Goal: Task Accomplishment & Management: Use online tool/utility

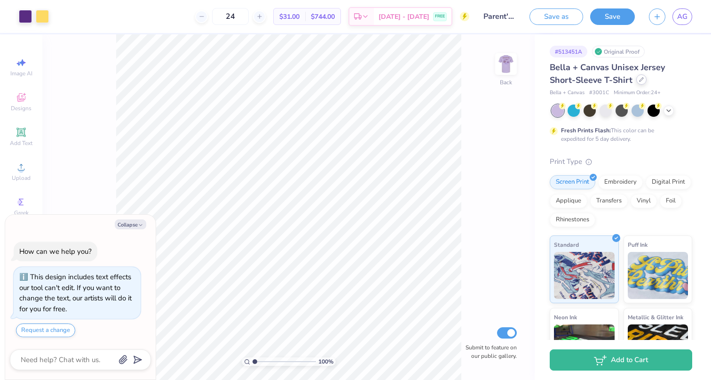
click at [640, 79] on icon at bounding box center [641, 79] width 5 height 5
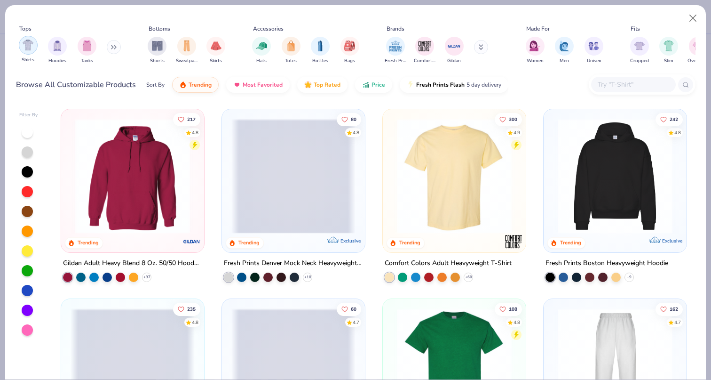
click at [21, 51] on div "filter for Shirts" at bounding box center [28, 45] width 19 height 19
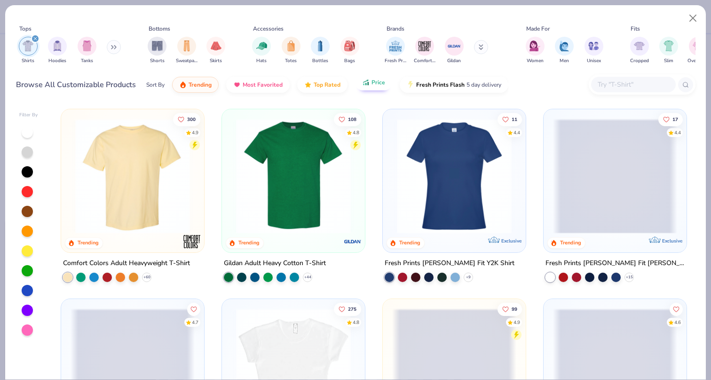
click at [370, 86] on button "Price" at bounding box center [373, 82] width 37 height 16
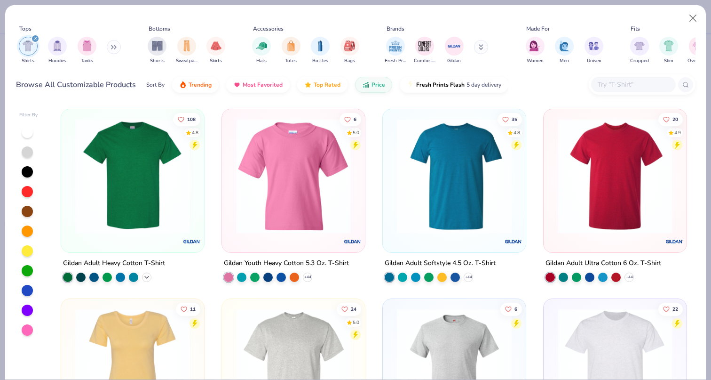
click at [148, 277] on icon at bounding box center [147, 277] width 8 height 8
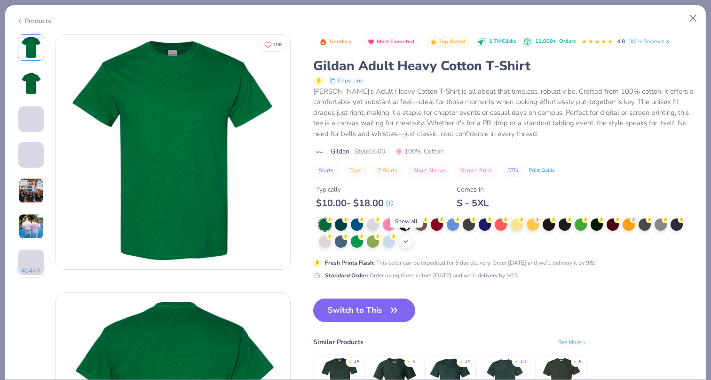
click at [407, 239] on icon at bounding box center [406, 241] width 8 height 8
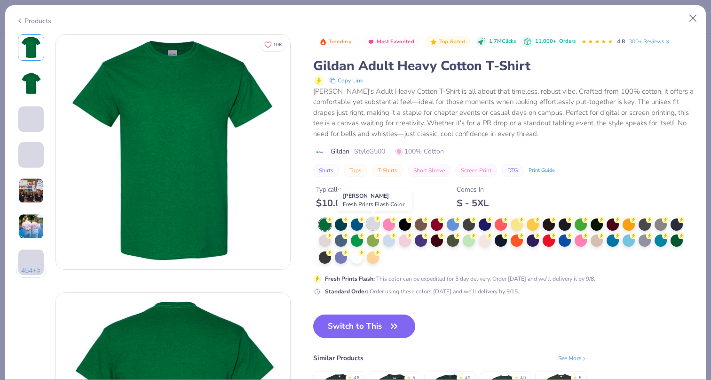
click at [374, 222] on div at bounding box center [373, 223] width 12 height 12
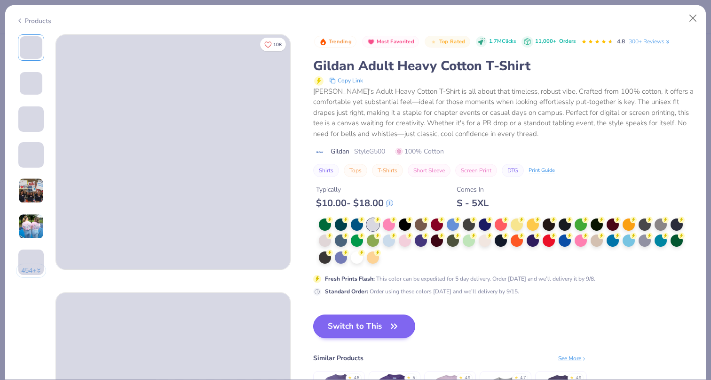
click at [376, 320] on button "Switch to This" at bounding box center [364, 326] width 102 height 24
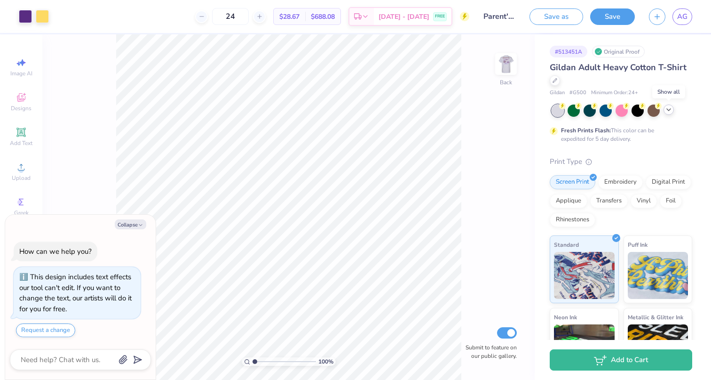
click at [669, 110] on polyline at bounding box center [669, 110] width 4 height 2
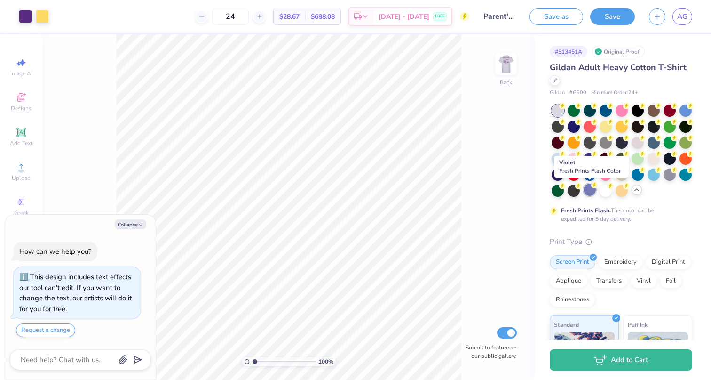
click at [589, 192] on div at bounding box center [590, 189] width 12 height 12
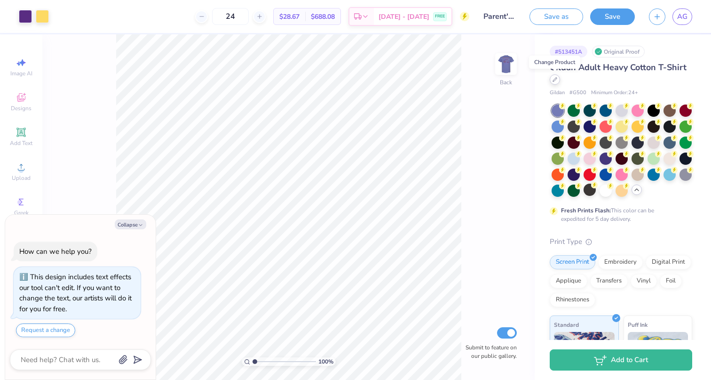
click at [554, 78] on icon at bounding box center [555, 79] width 5 height 5
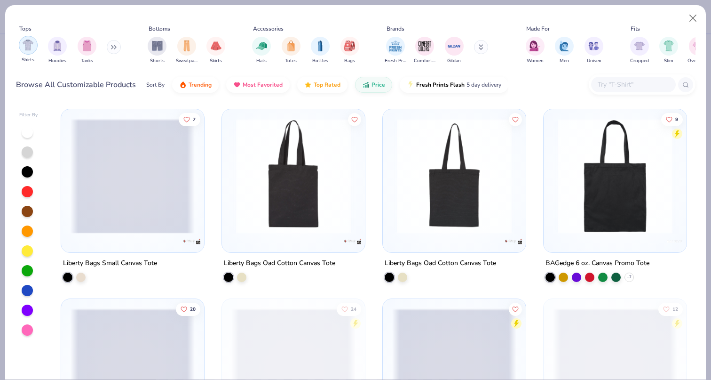
click at [20, 44] on div "filter for Shirts" at bounding box center [28, 45] width 19 height 19
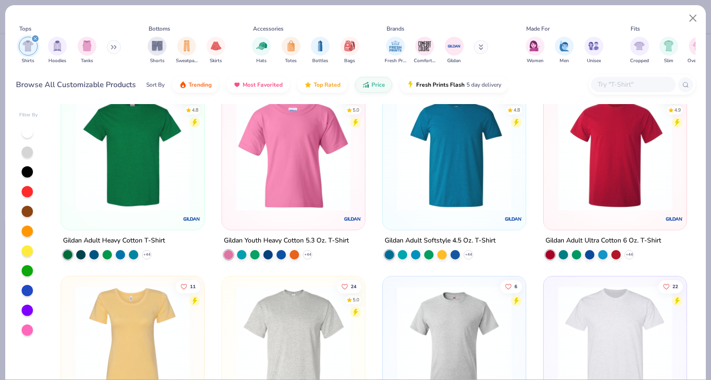
scroll to position [19, 0]
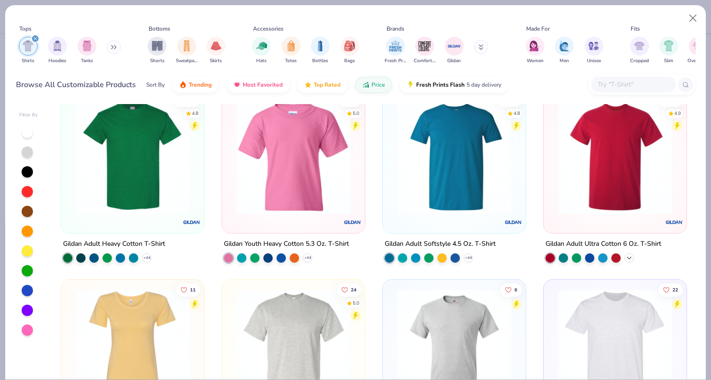
click at [631, 259] on icon at bounding box center [629, 258] width 8 height 8
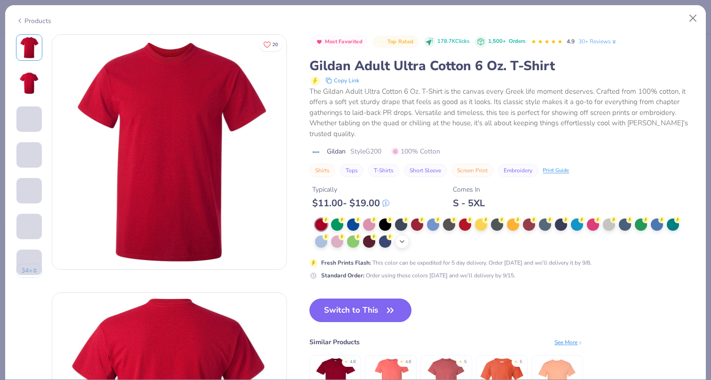
click at [403, 241] on icon at bounding box center [402, 241] width 8 height 8
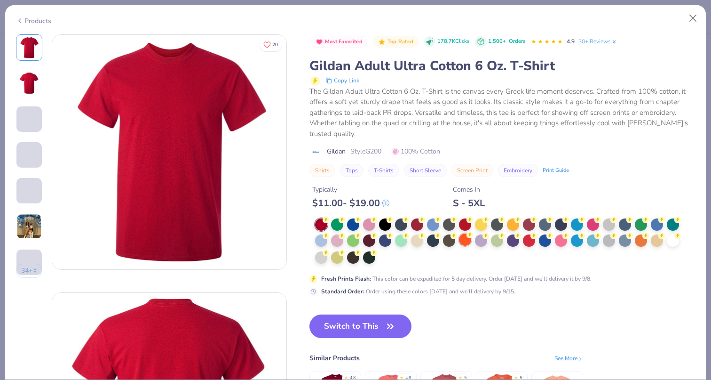
click at [472, 237] on icon at bounding box center [470, 234] width 7 height 7
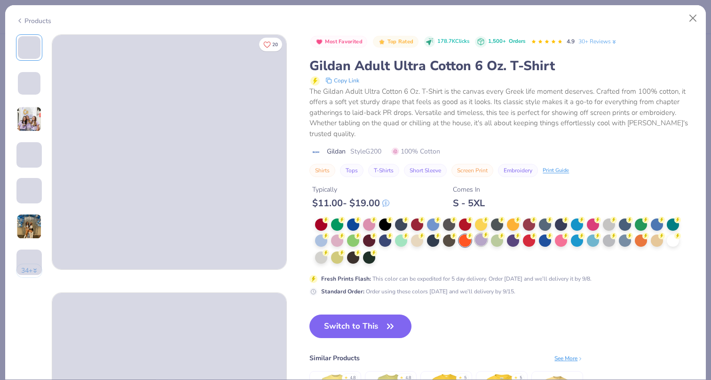
click at [480, 237] on div at bounding box center [481, 239] width 12 height 12
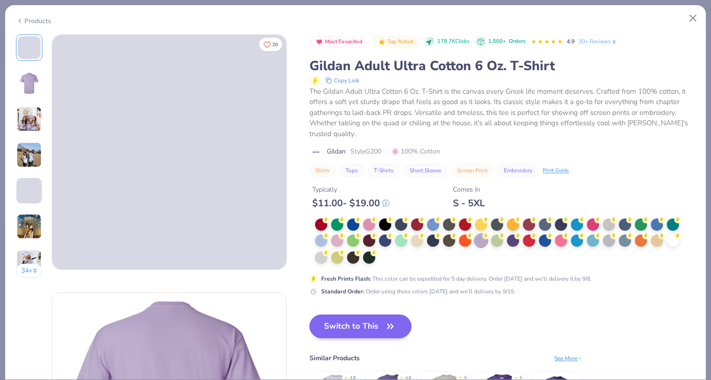
click at [401, 322] on button "Switch to This" at bounding box center [360, 326] width 102 height 24
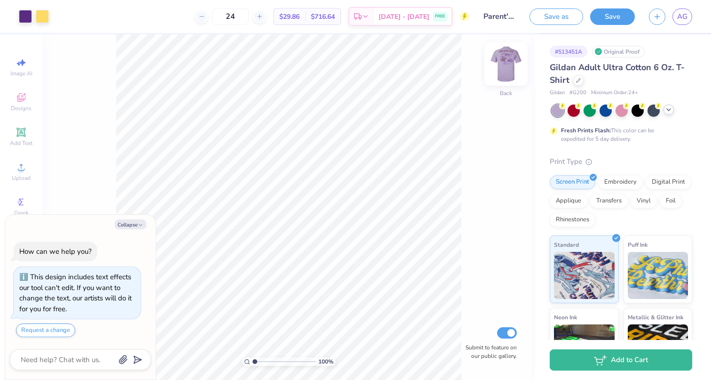
click at [510, 80] on div at bounding box center [505, 63] width 43 height 43
type textarea "x"
type input "2.74"
click at [505, 57] on img at bounding box center [506, 64] width 38 height 38
click at [505, 57] on img at bounding box center [506, 64] width 19 height 19
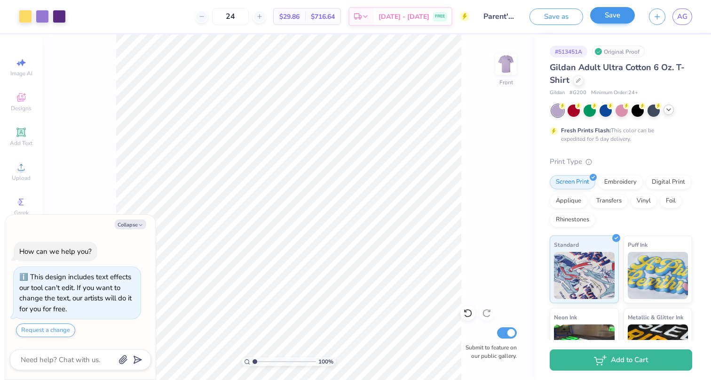
click at [613, 21] on button "Save" at bounding box center [612, 15] width 45 height 16
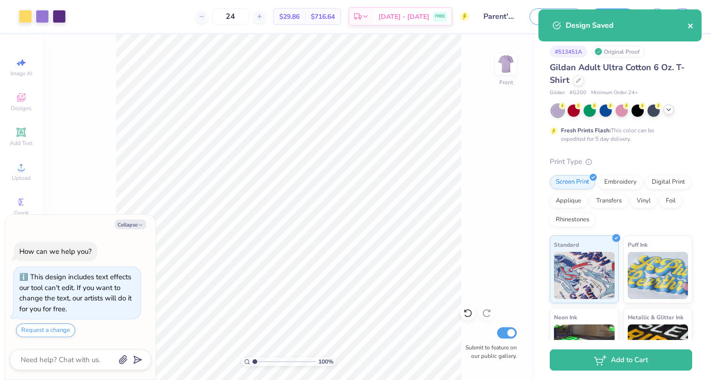
click at [692, 25] on icon "close" at bounding box center [691, 26] width 7 height 8
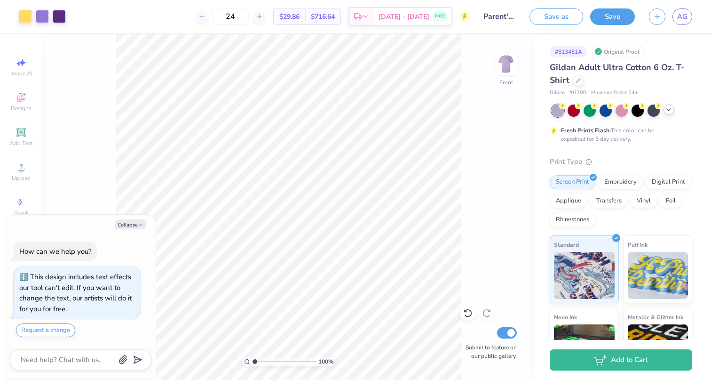
click at [686, 20] on div "Design Saved" at bounding box center [620, 29] width 167 height 43
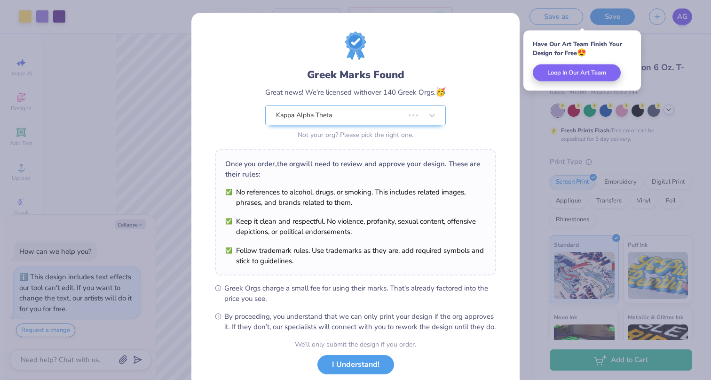
click at [680, 15] on body "Art colors 24 $29.86 Per Item $716.64 Total Est. Delivery [DATE] - [DATE] FREE …" at bounding box center [355, 190] width 711 height 380
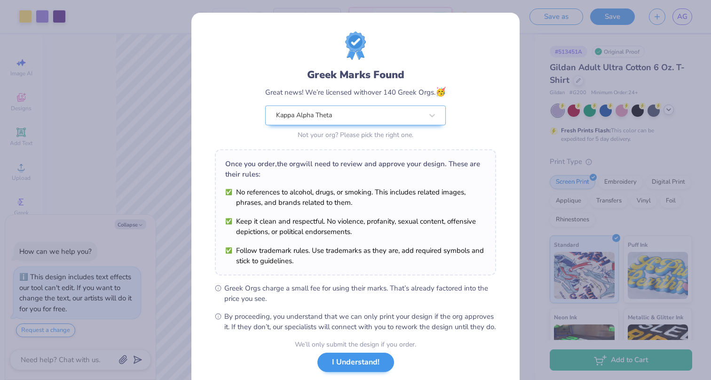
click at [372, 370] on button "I Understand!" at bounding box center [355, 361] width 77 height 19
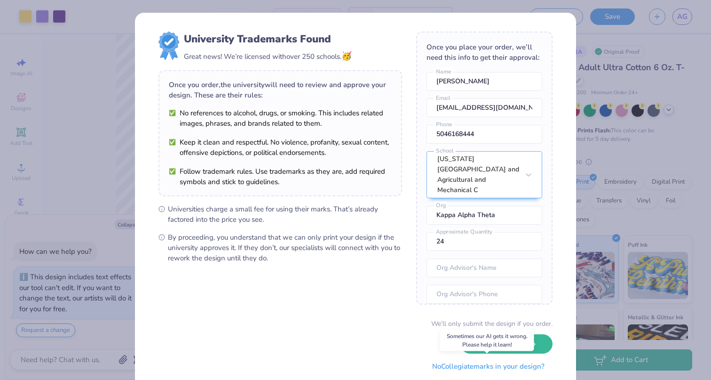
click at [475, 365] on button "No Collegiate marks in your design?" at bounding box center [488, 365] width 128 height 19
type textarea "x"
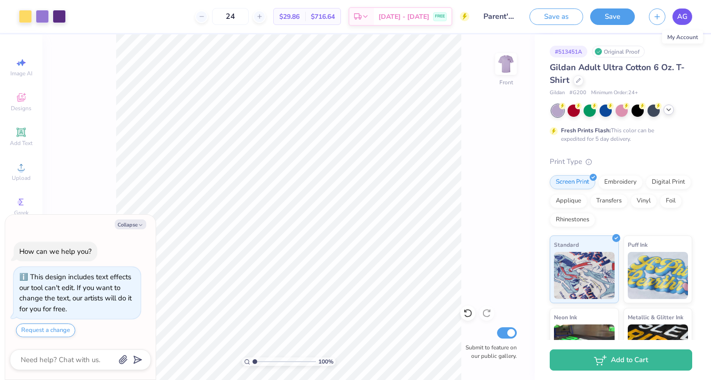
click at [679, 18] on span "AG" at bounding box center [682, 16] width 10 height 11
